Goal: Find specific page/section: Find specific page/section

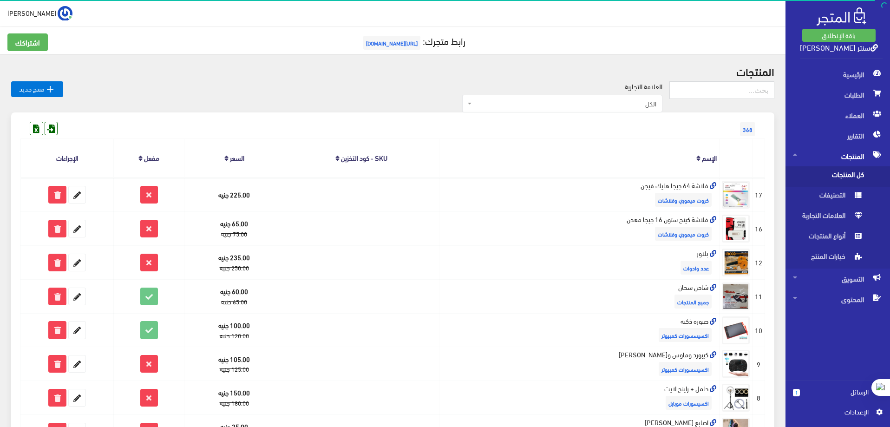
click at [232, 159] on th "السعر" at bounding box center [235, 158] width 100 height 39
click at [229, 159] on icon at bounding box center [226, 158] width 4 height 7
click at [228, 156] on icon at bounding box center [226, 158] width 4 height 7
click at [235, 159] on link "السعر" at bounding box center [237, 157] width 14 height 13
click at [237, 160] on link "السعر" at bounding box center [237, 157] width 14 height 13
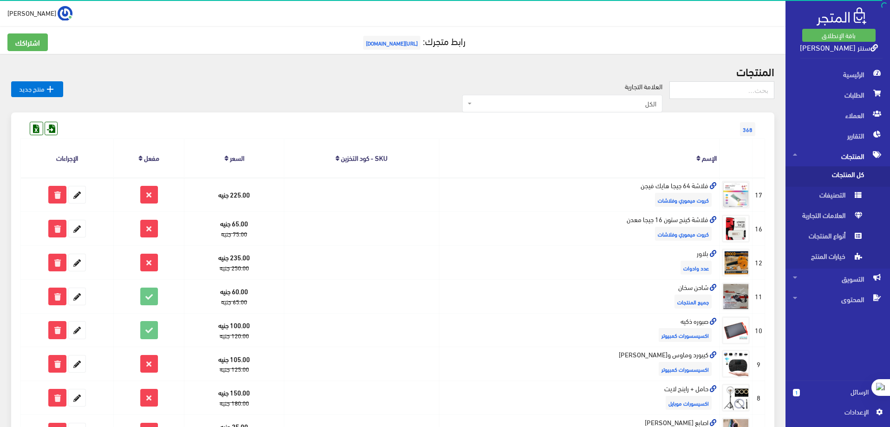
click at [240, 161] on link "السعر" at bounding box center [237, 157] width 14 height 13
